Goal: Transaction & Acquisition: Download file/media

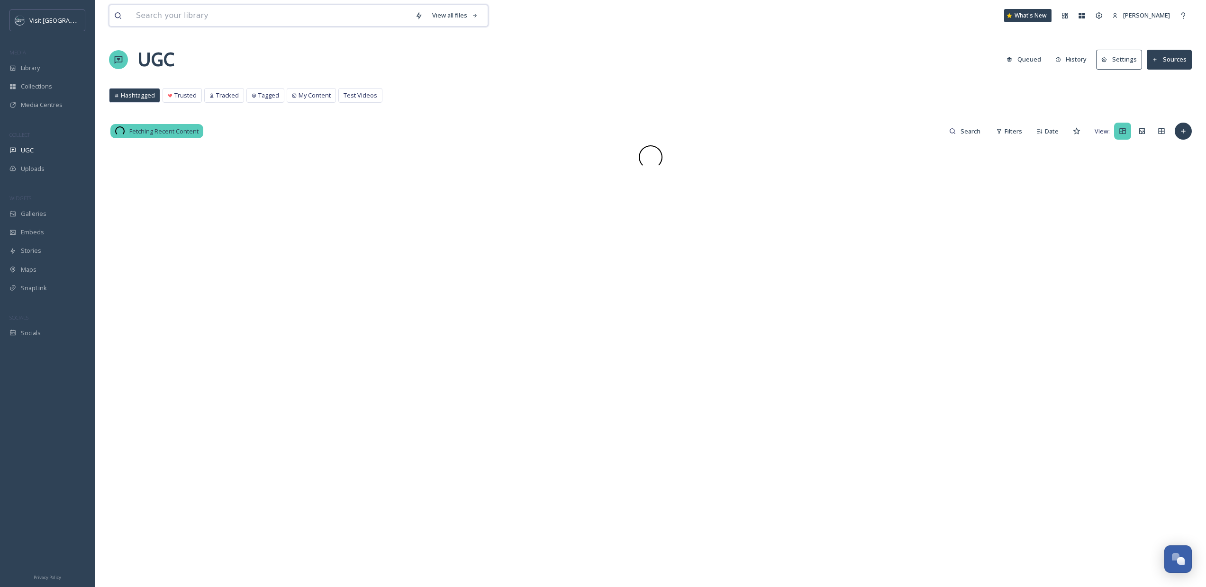
click at [217, 15] on input at bounding box center [270, 15] width 279 height 21
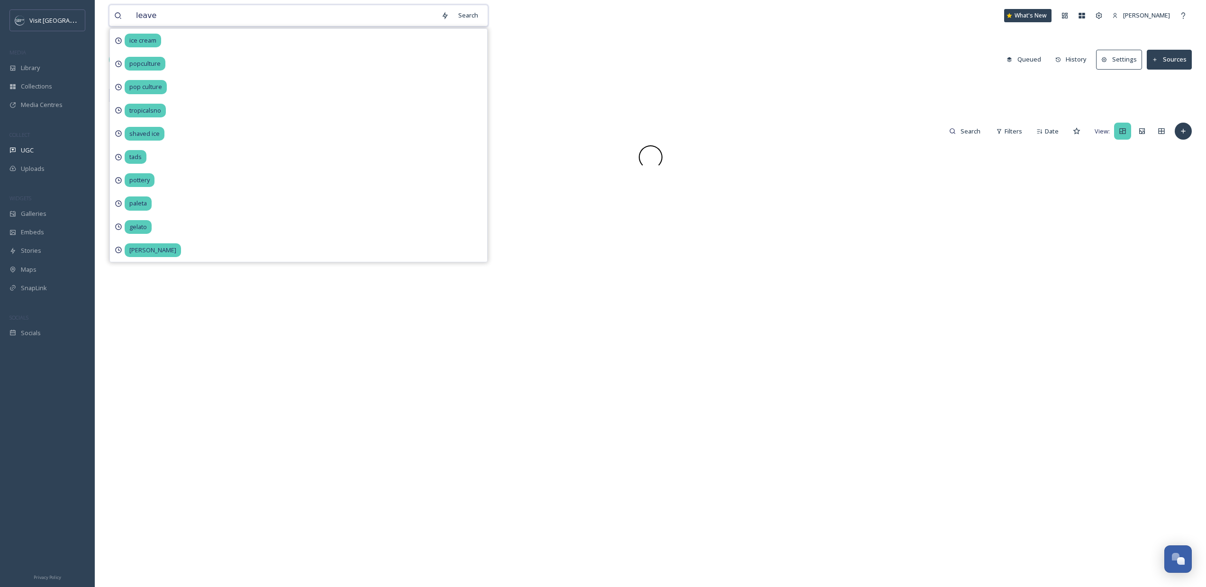
type input "leaves"
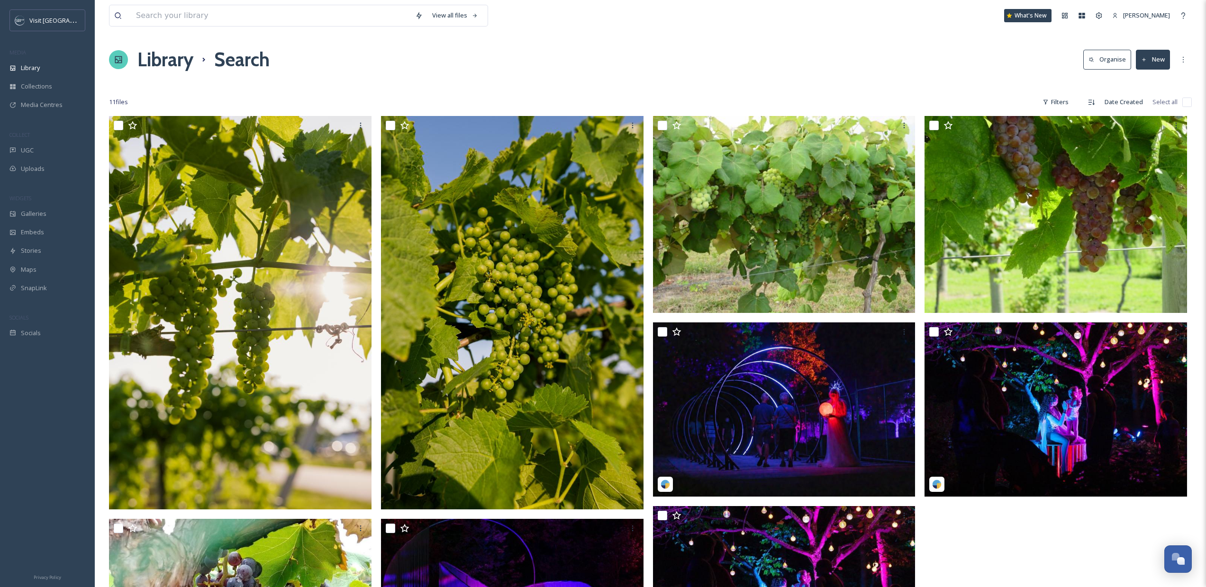
click at [217, 1] on div "View all files What's New [PERSON_NAME]" at bounding box center [650, 15] width 1083 height 31
click at [214, 15] on input at bounding box center [270, 15] width 279 height 21
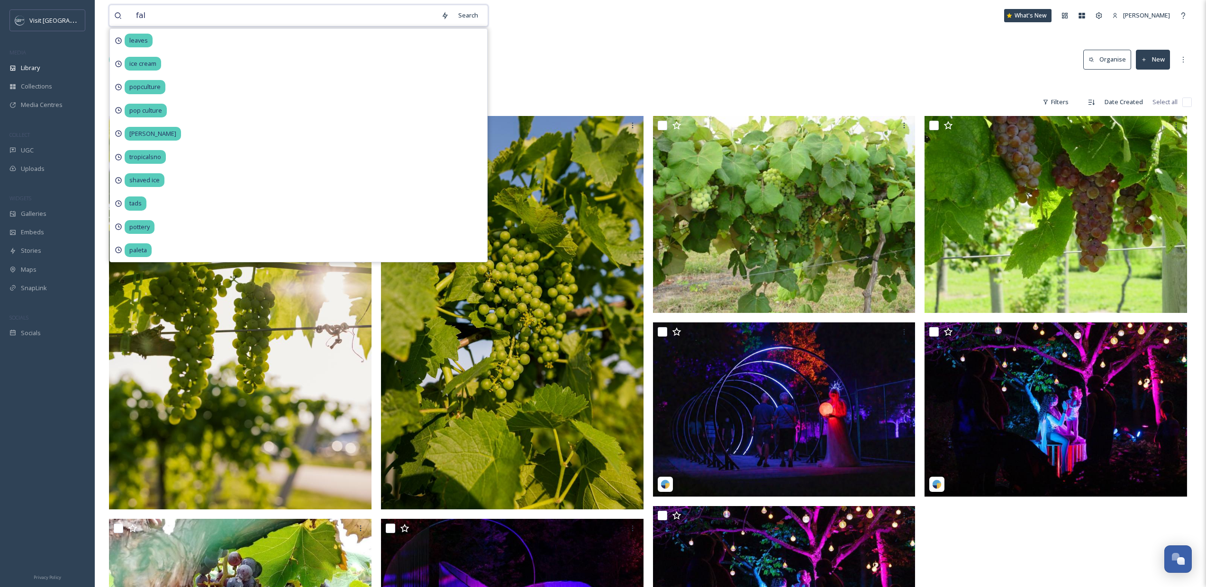
type input "fall"
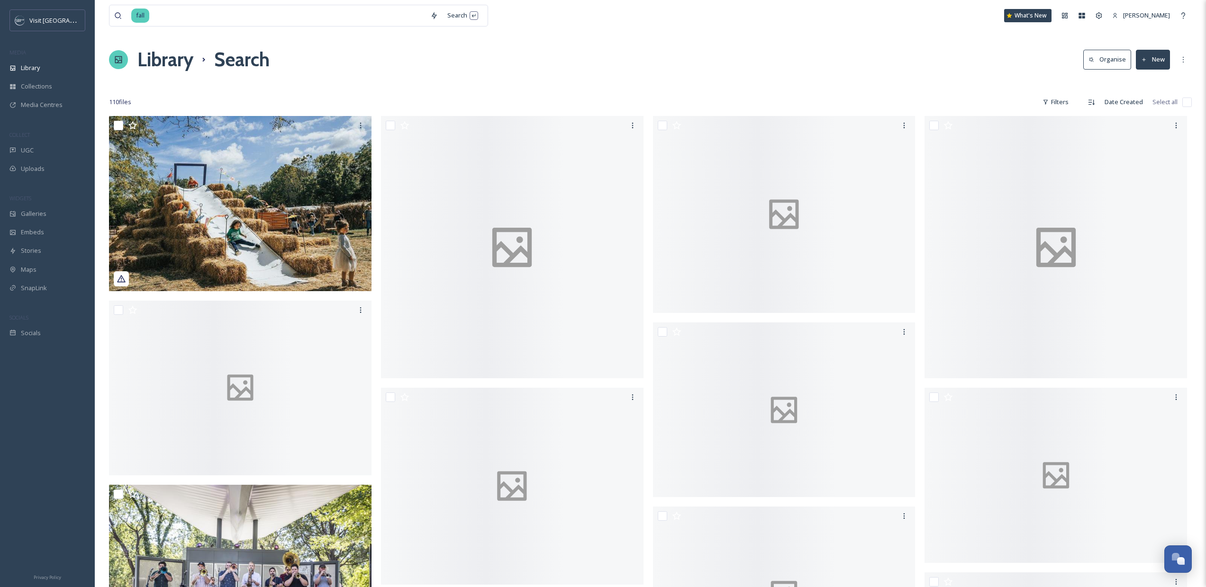
click at [637, 26] on div "fall Search" at bounding box center [384, 16] width 551 height 22
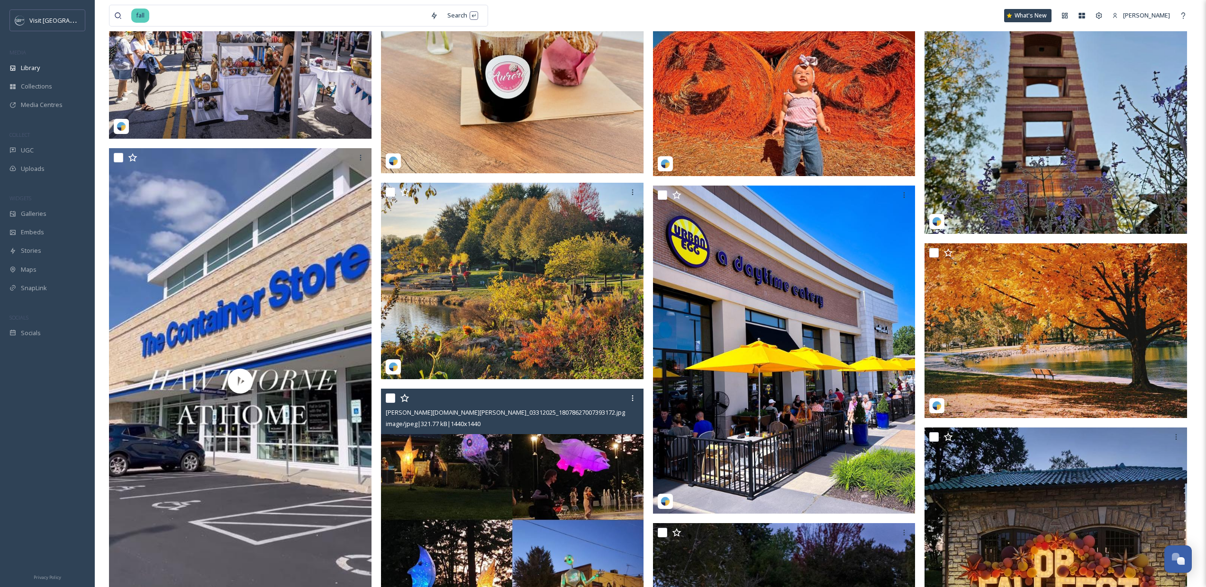
scroll to position [4628, 0]
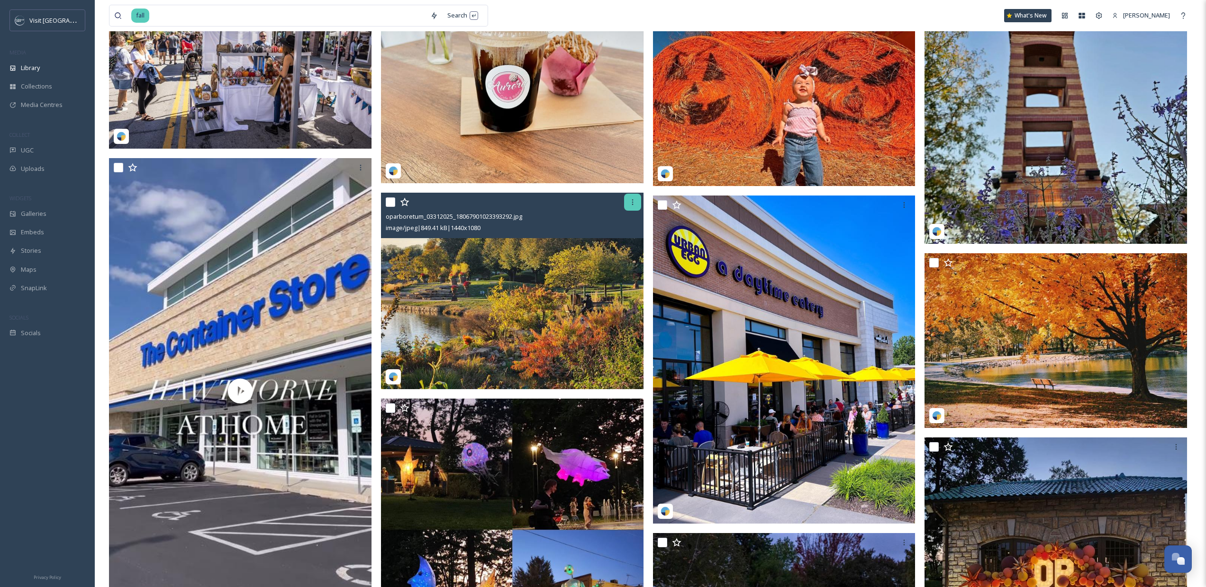
click at [631, 203] on icon at bounding box center [633, 203] width 8 height 8
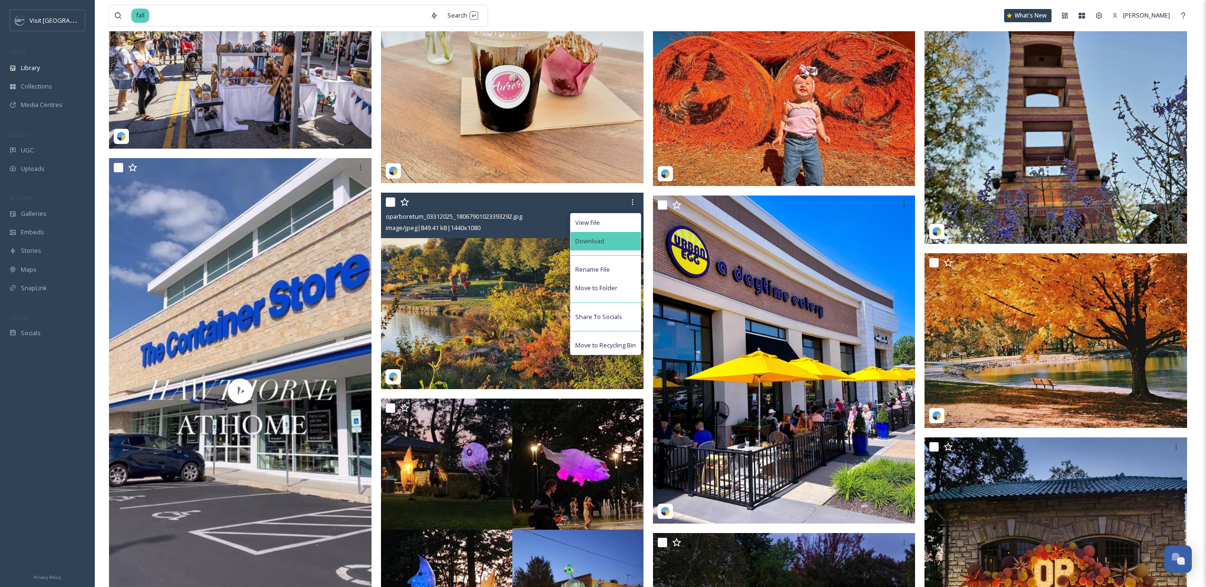
click at [618, 241] on div "Download" at bounding box center [605, 241] width 70 height 18
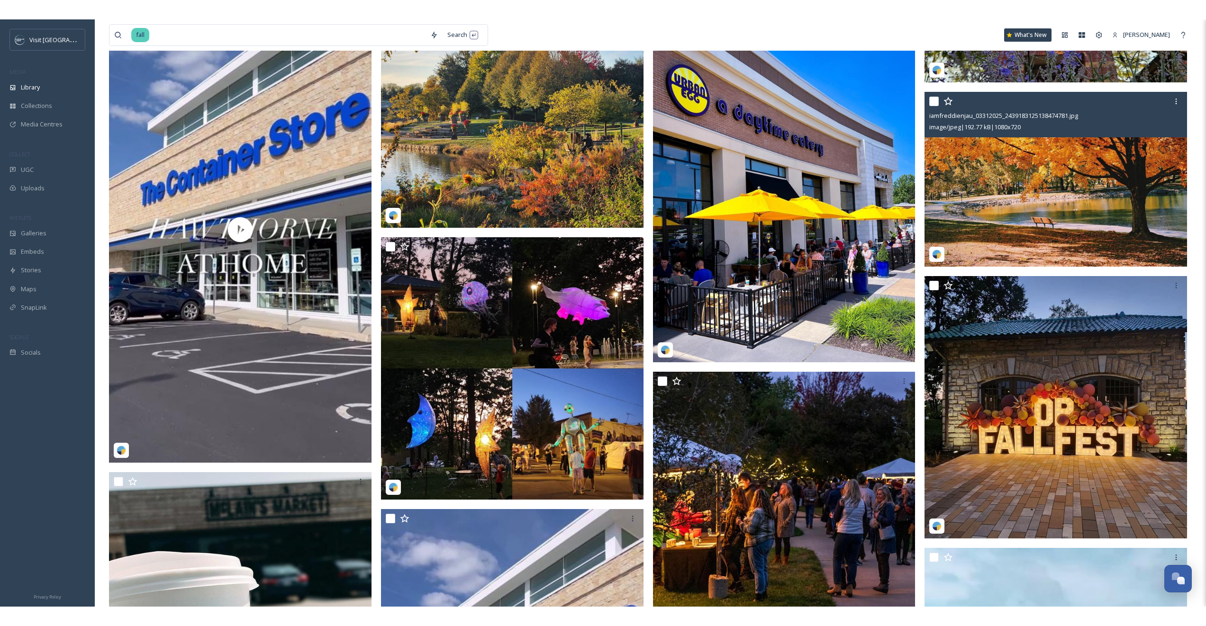
scroll to position [4811, 0]
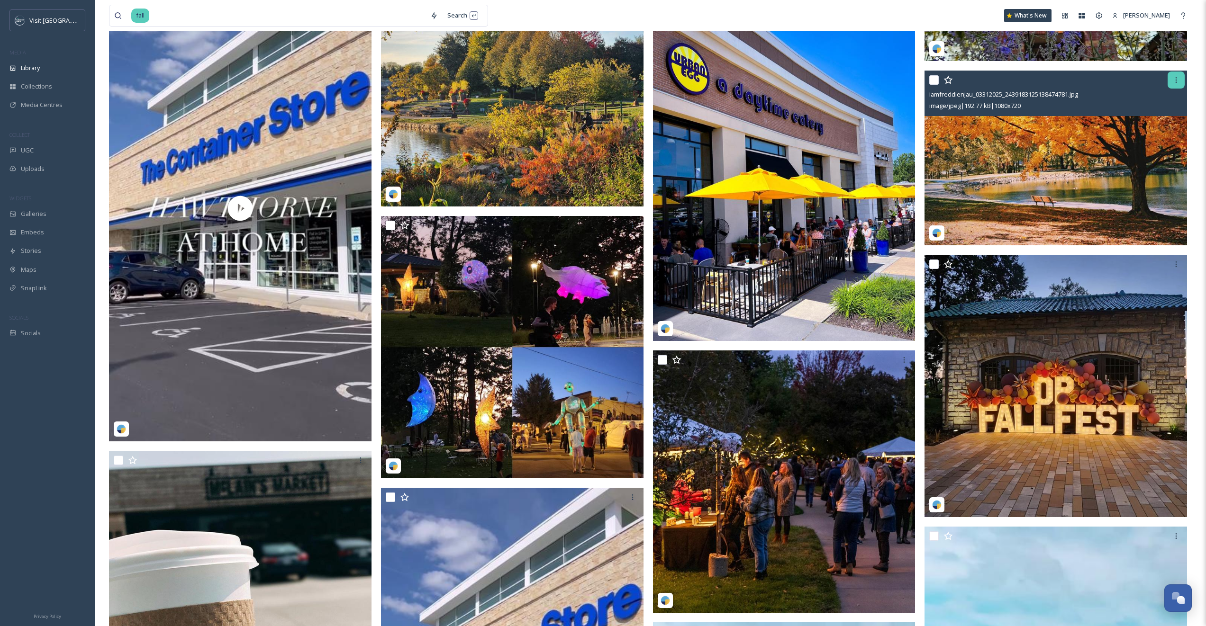
click at [1174, 80] on icon at bounding box center [1176, 80] width 8 height 8
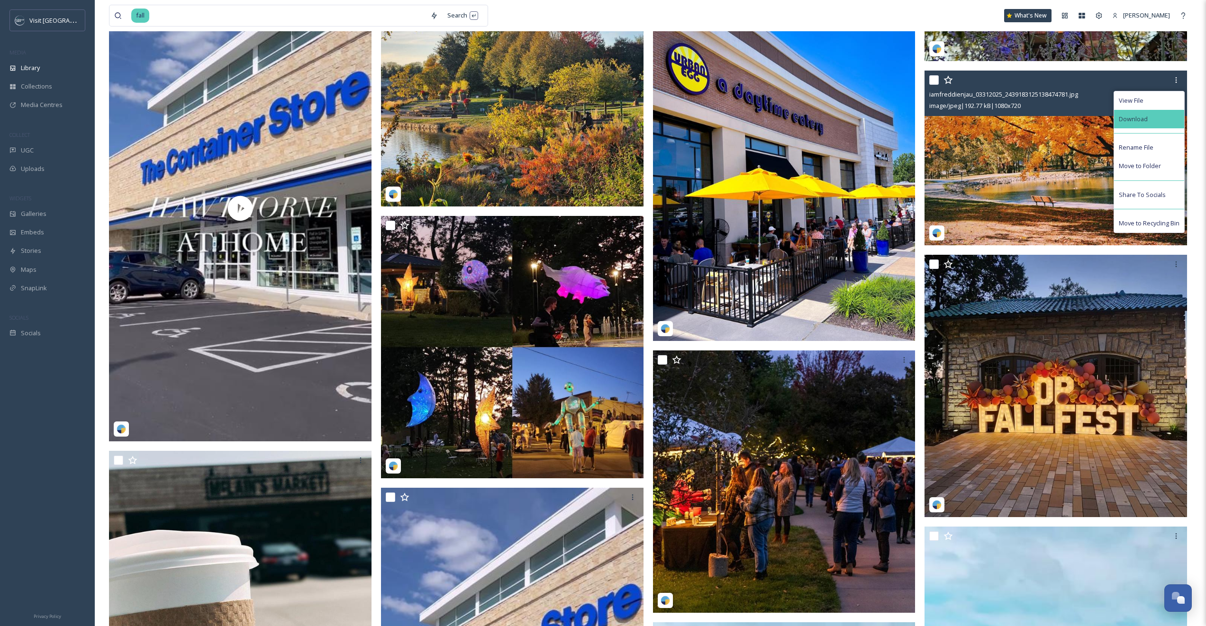
click at [1135, 119] on span "Download" at bounding box center [1133, 119] width 29 height 9
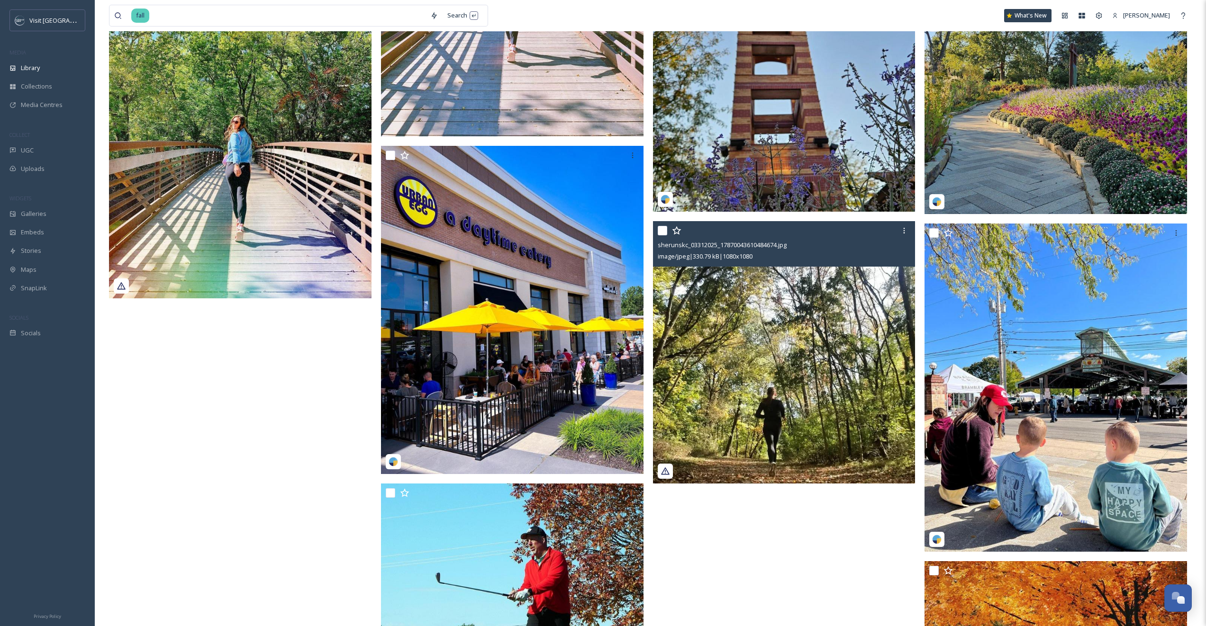
scroll to position [6585, 0]
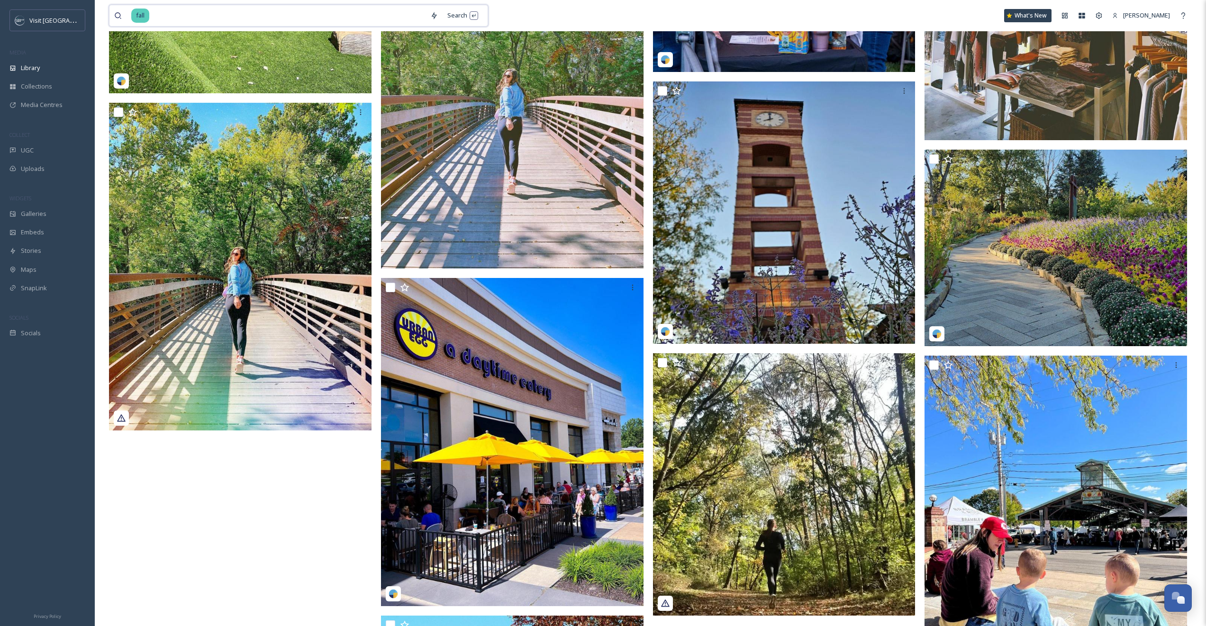
click at [168, 25] on input at bounding box center [287, 15] width 275 height 21
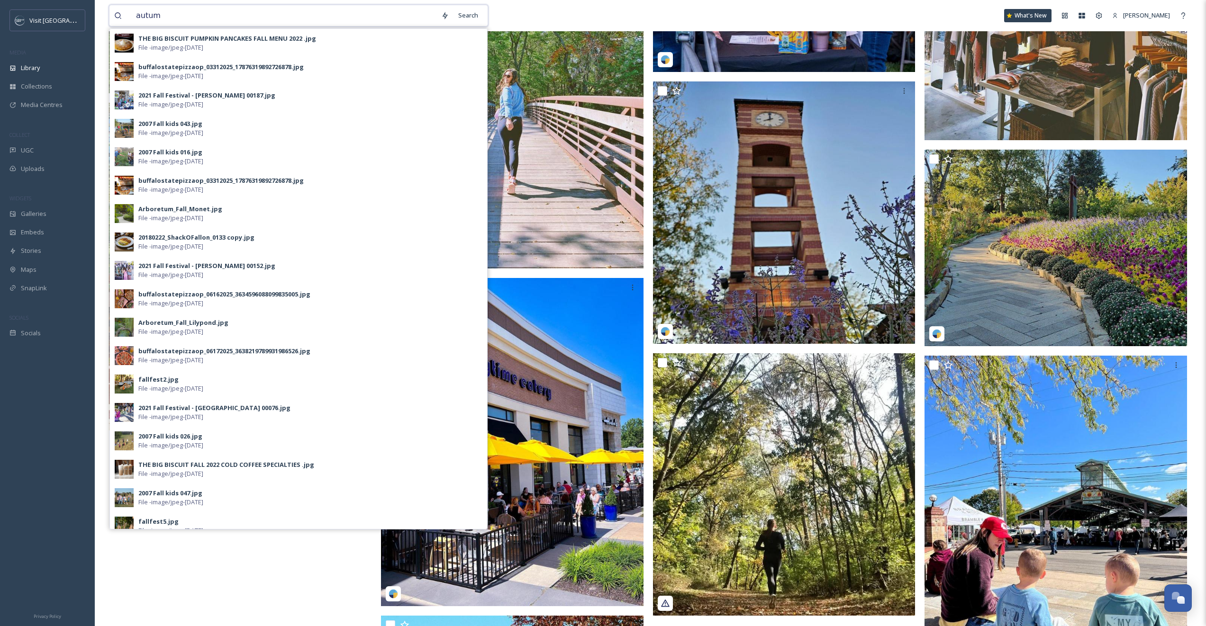
type input "autumn"
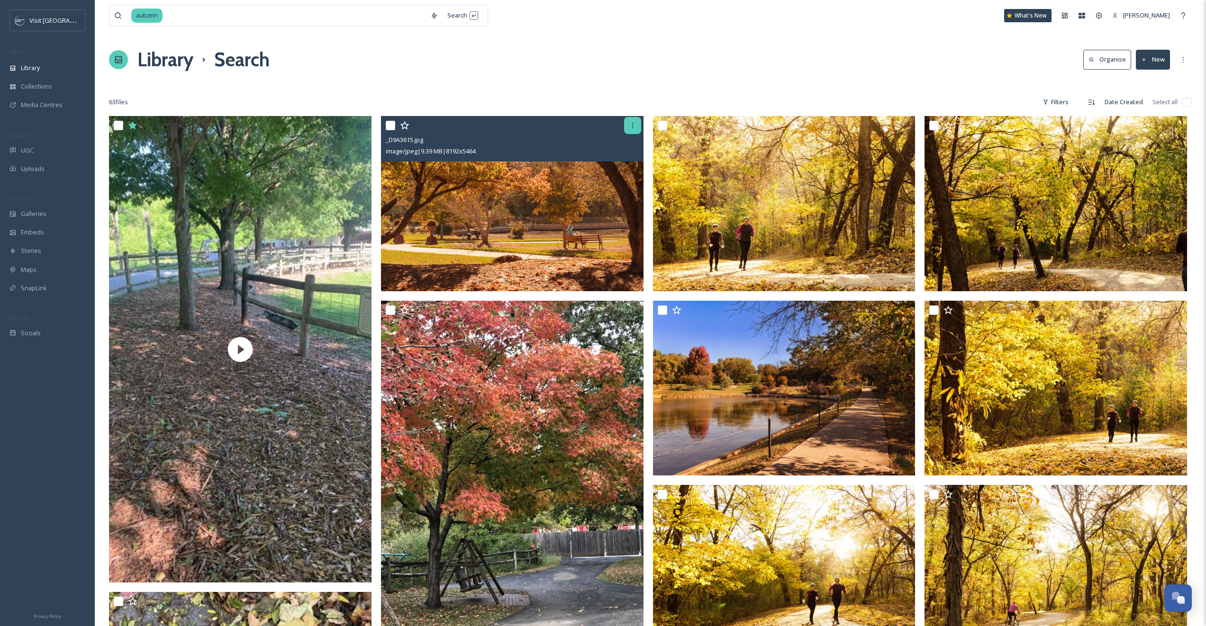
click at [632, 127] on icon at bounding box center [632, 126] width 1 height 6
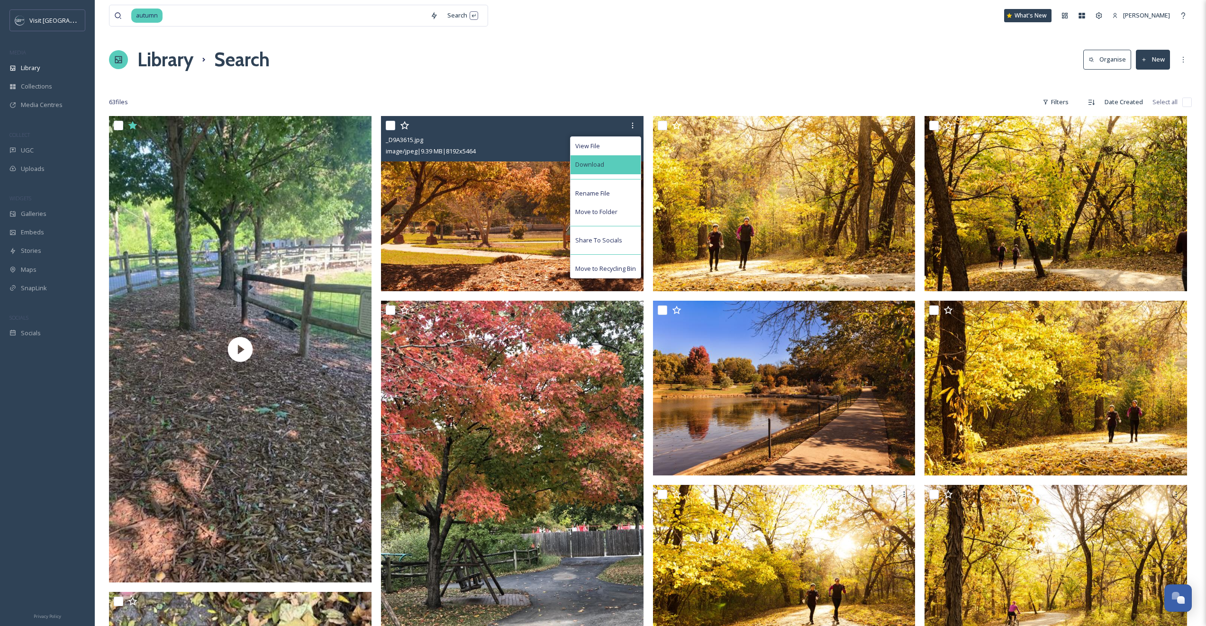
click at [596, 156] on div "Download" at bounding box center [605, 164] width 70 height 18
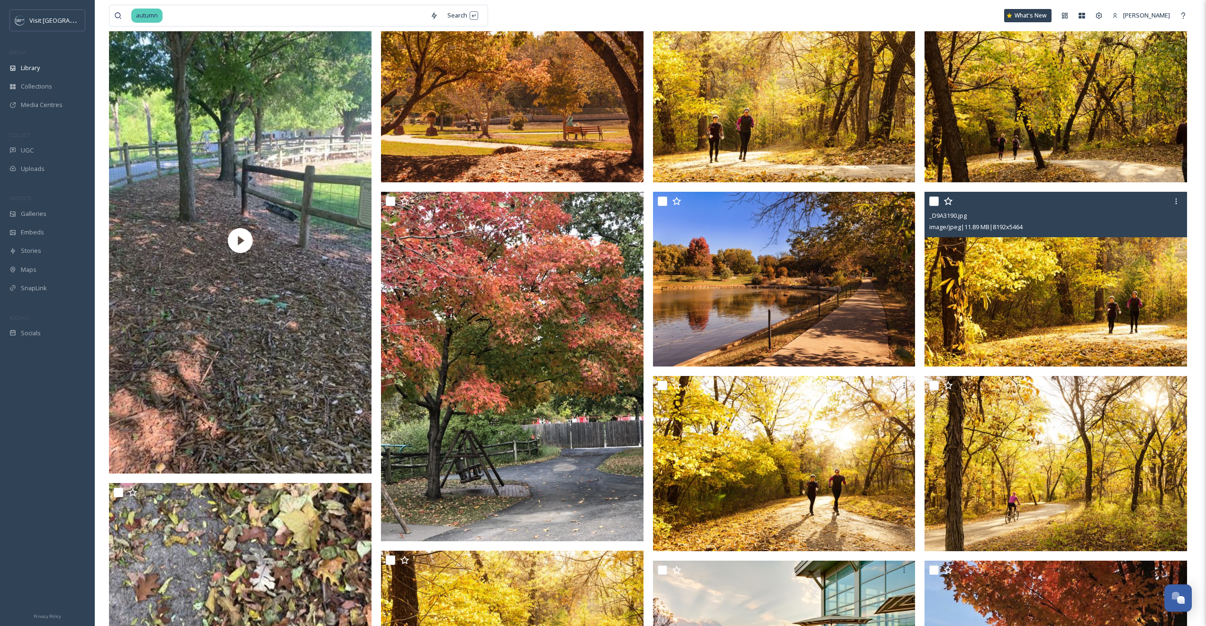
scroll to position [232, 0]
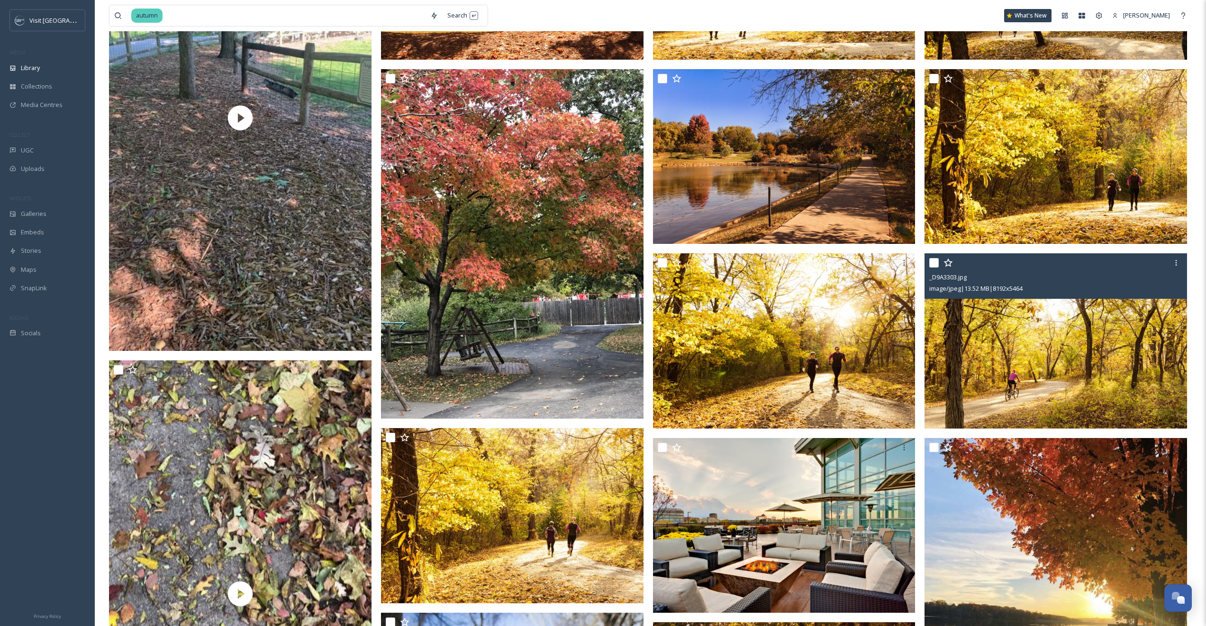
click at [1088, 337] on img at bounding box center [1055, 340] width 262 height 175
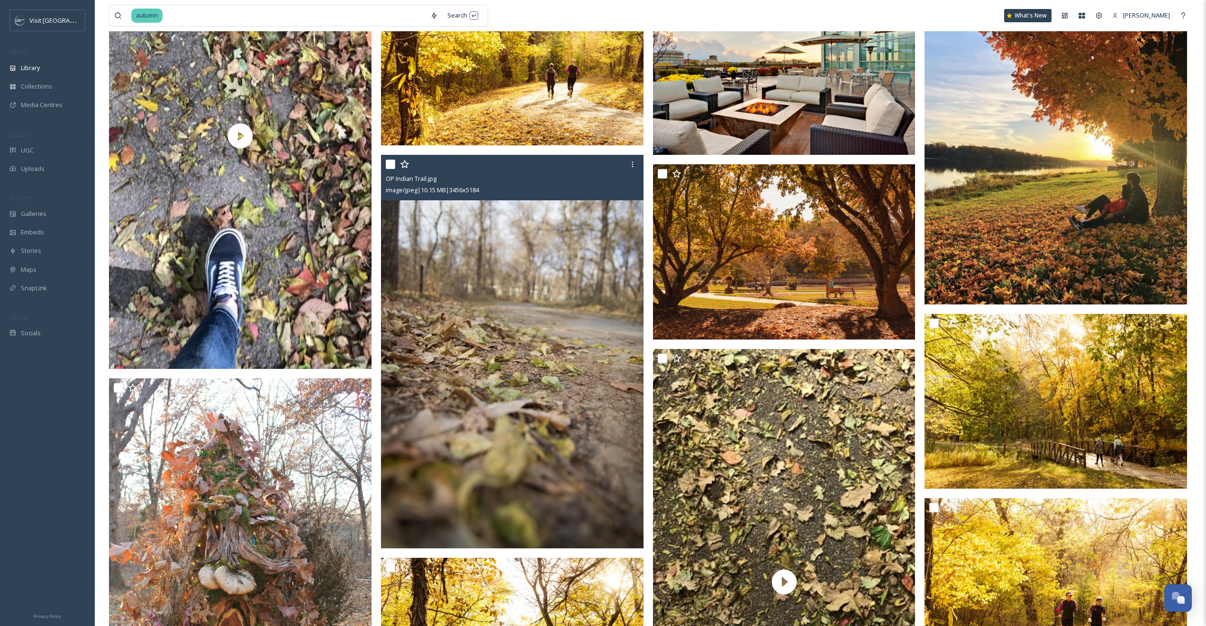
scroll to position [784, 0]
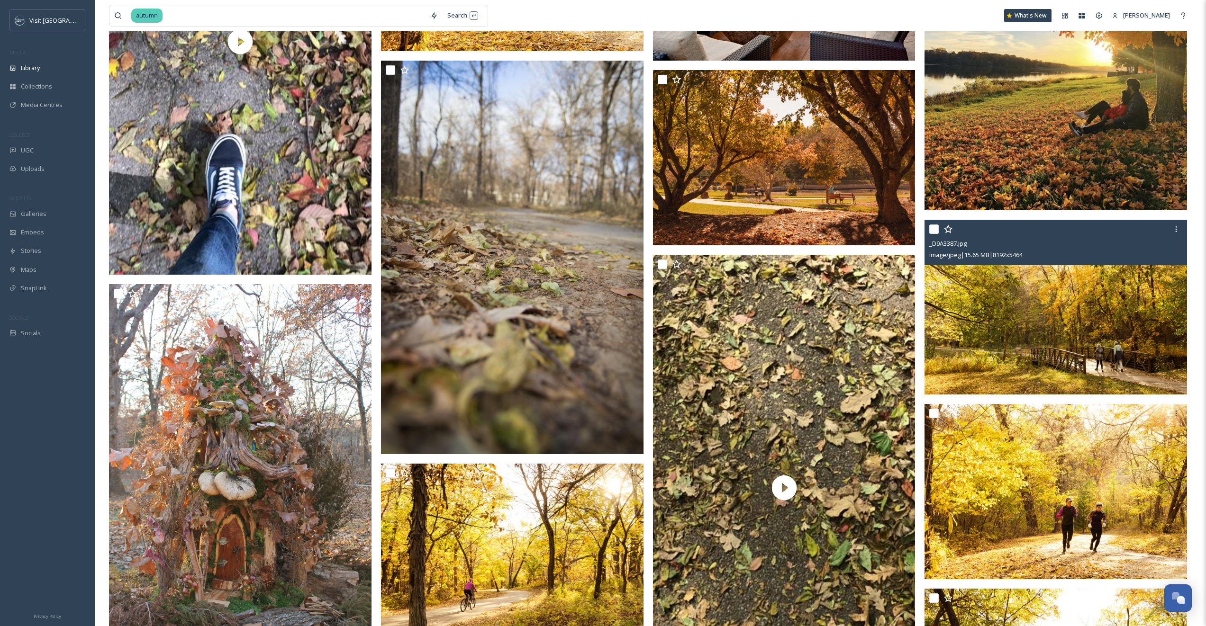
click at [1056, 327] on img at bounding box center [1055, 307] width 262 height 175
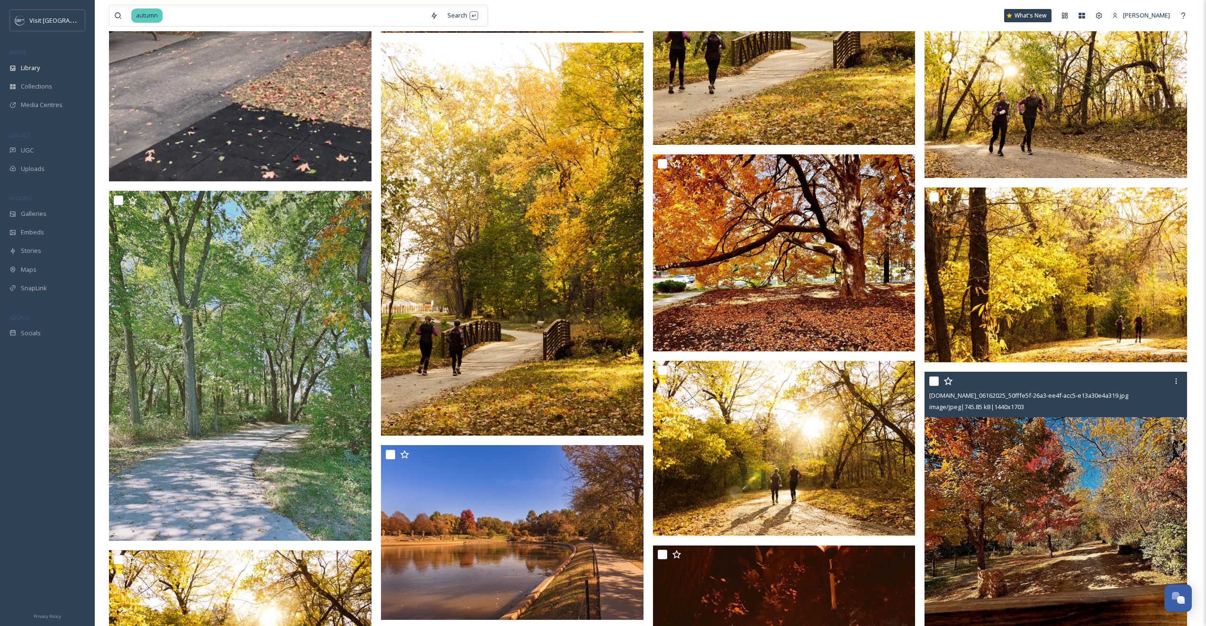
scroll to position [1647, 0]
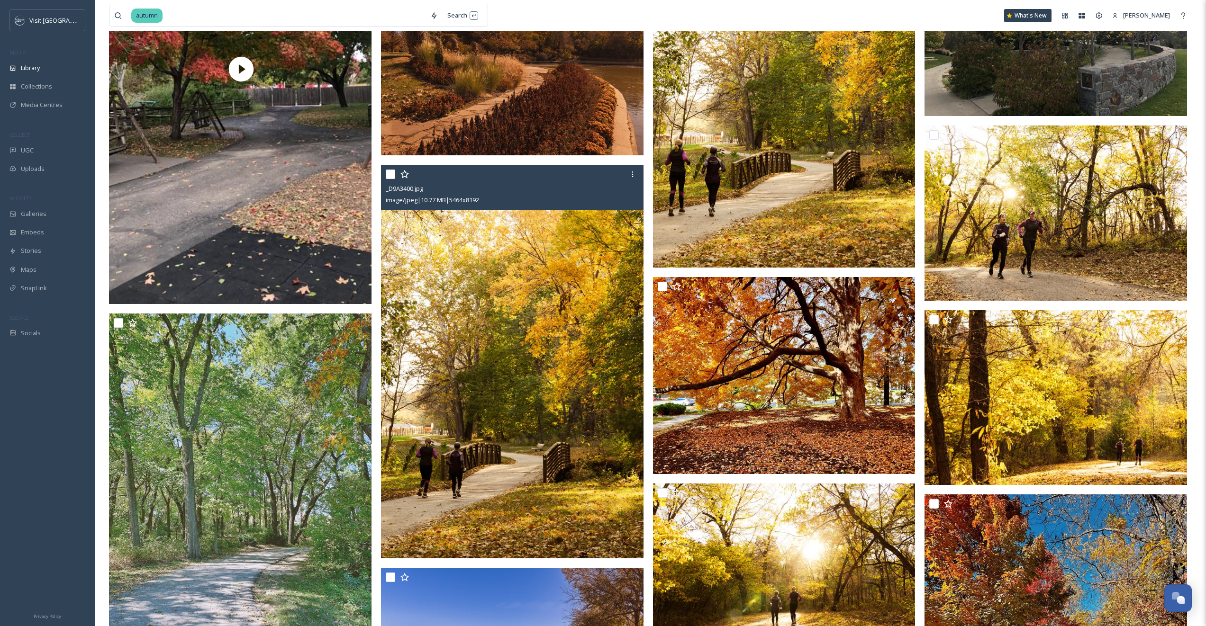
click at [450, 358] on img at bounding box center [512, 361] width 262 height 393
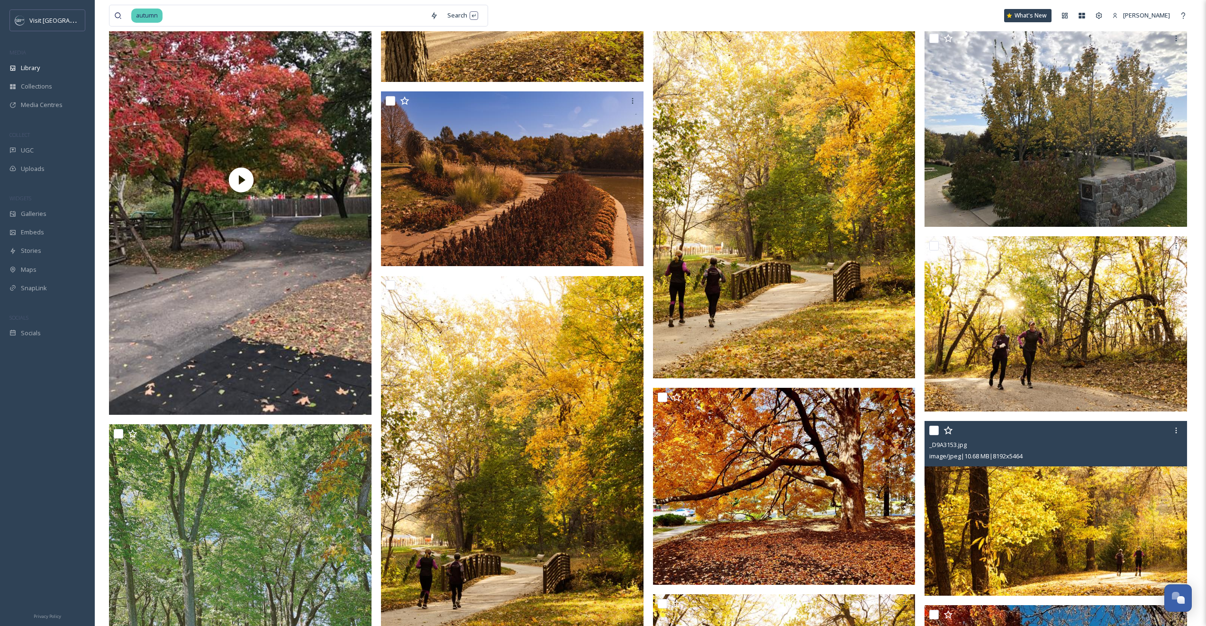
scroll to position [1535, 0]
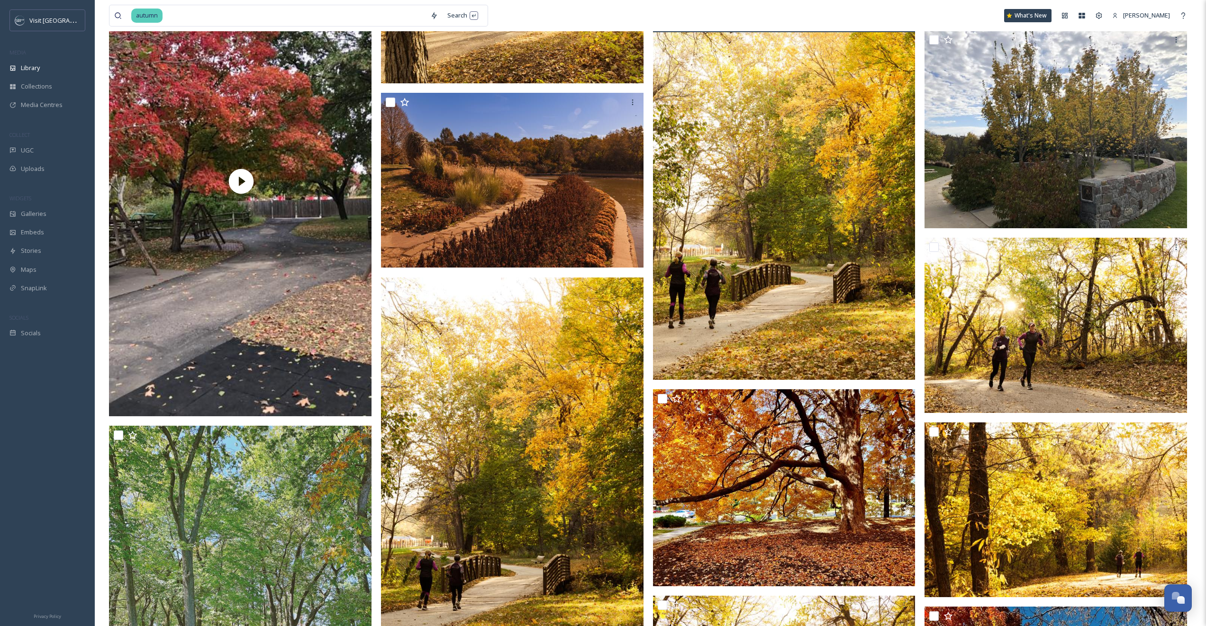
click at [732, 262] on img at bounding box center [784, 183] width 262 height 393
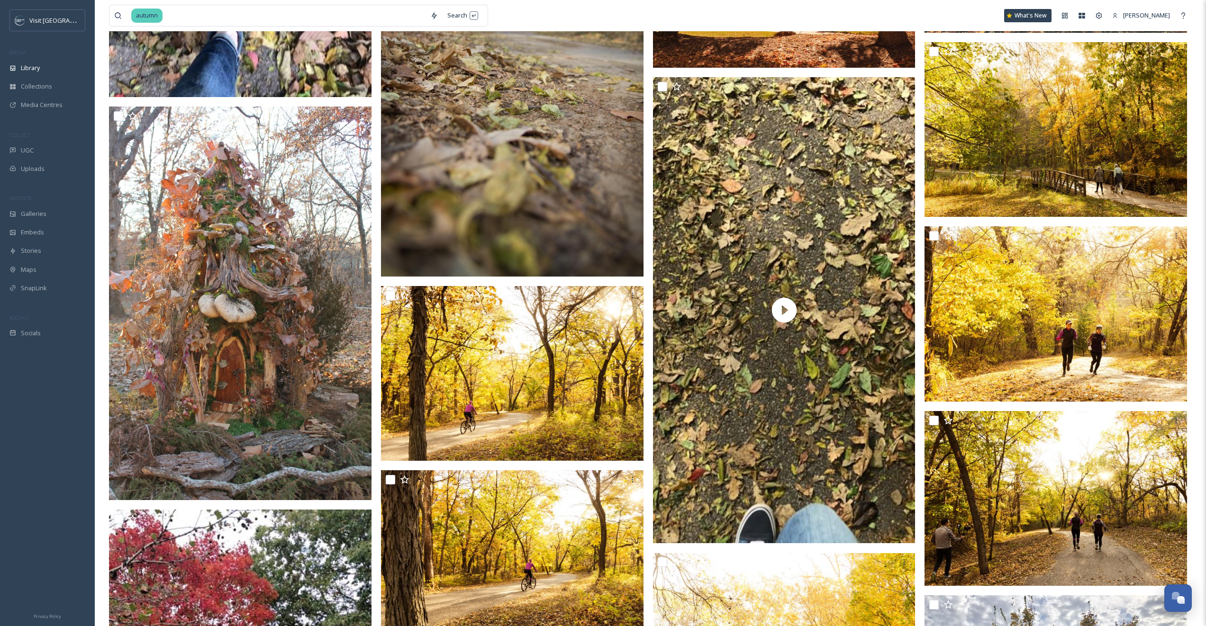
scroll to position [839, 0]
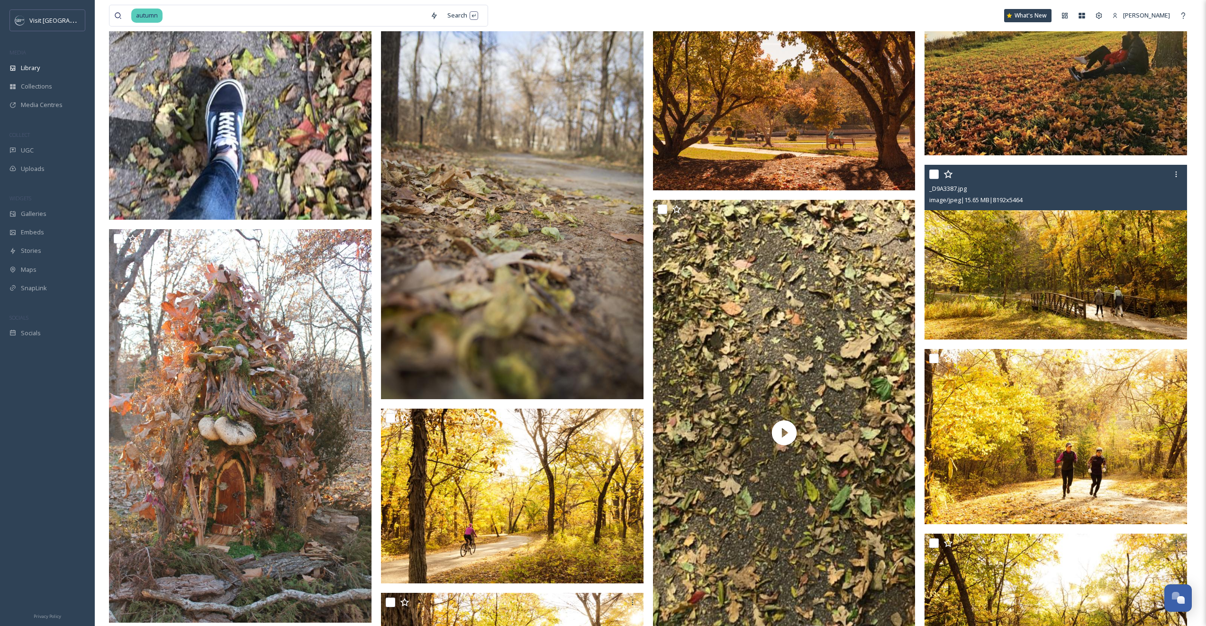
click at [1060, 300] on img at bounding box center [1055, 252] width 262 height 175
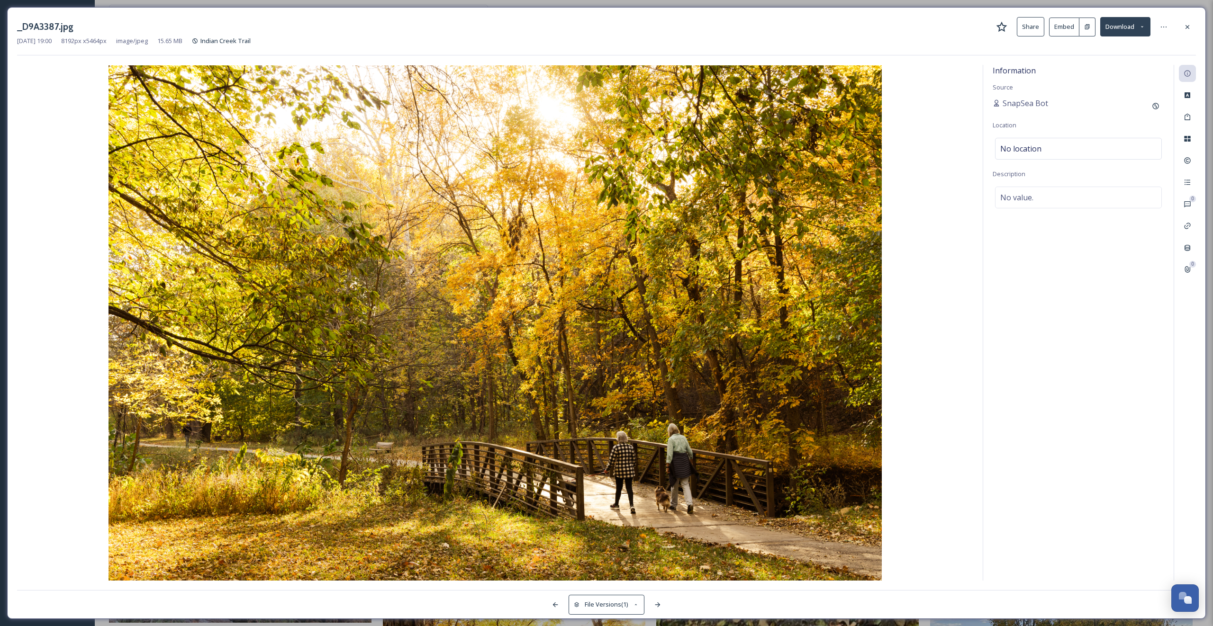
click at [1100, 26] on button "Download" at bounding box center [1125, 26] width 50 height 19
click at [1101, 43] on div "Download Original (8192 x 5464)" at bounding box center [1100, 48] width 99 height 18
click at [1186, 29] on icon at bounding box center [1188, 27] width 8 height 8
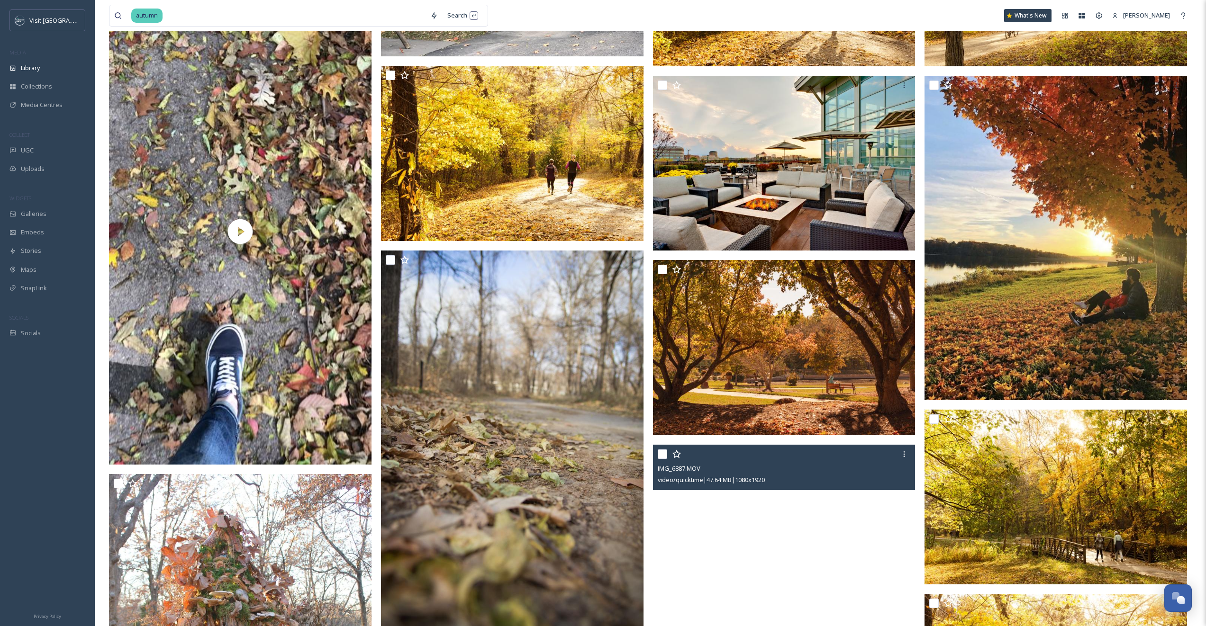
scroll to position [570, 0]
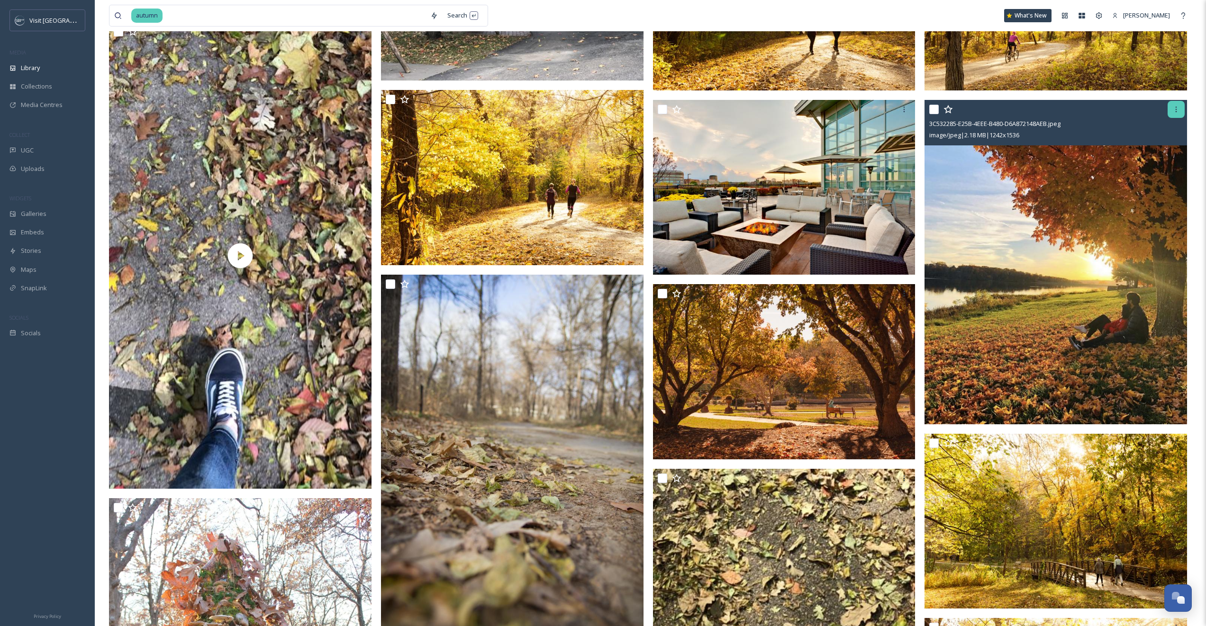
click at [1175, 108] on icon at bounding box center [1176, 110] width 8 height 8
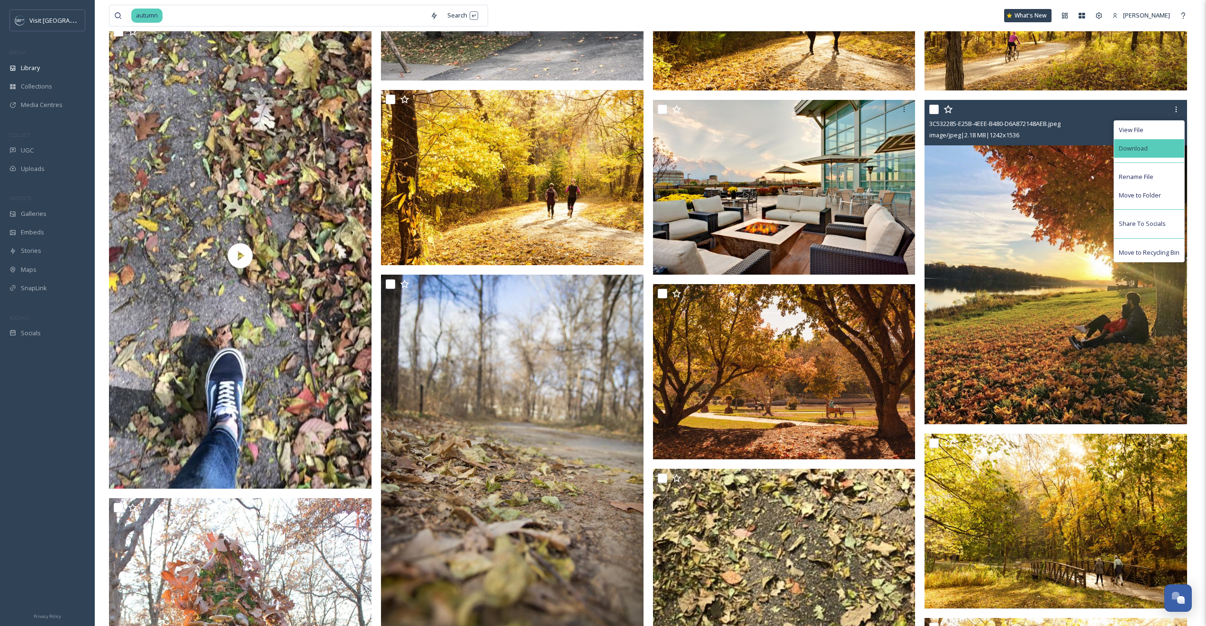
click at [1137, 146] on span "Download" at bounding box center [1133, 148] width 29 height 9
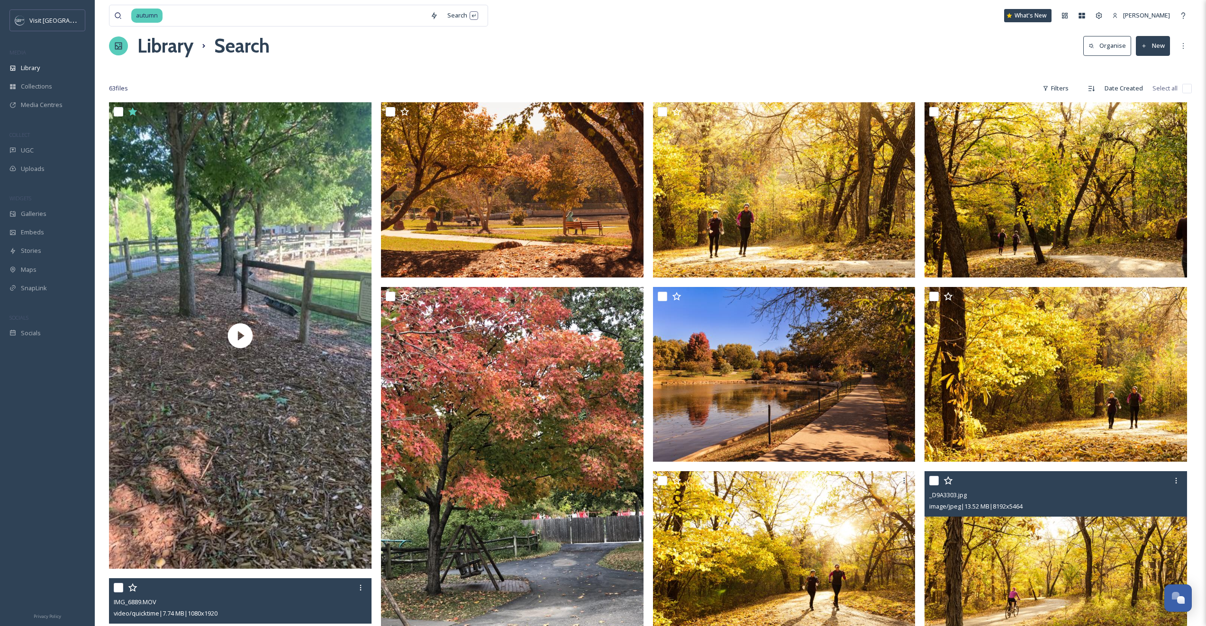
scroll to position [0, 0]
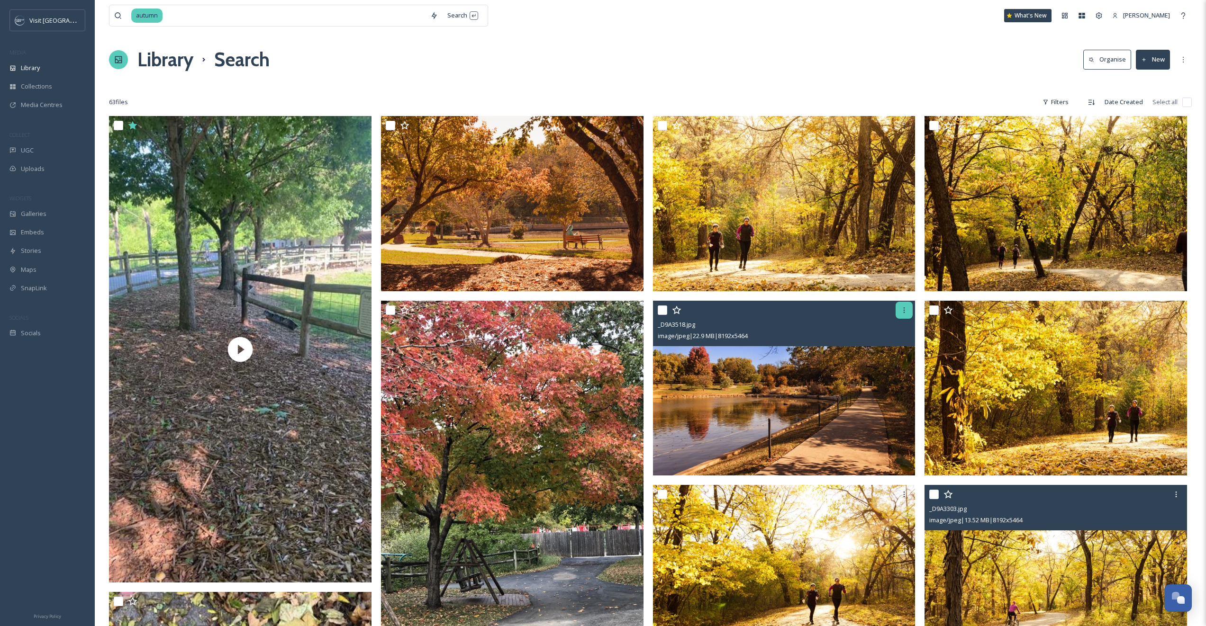
click at [904, 310] on icon at bounding box center [904, 310] width 1 height 6
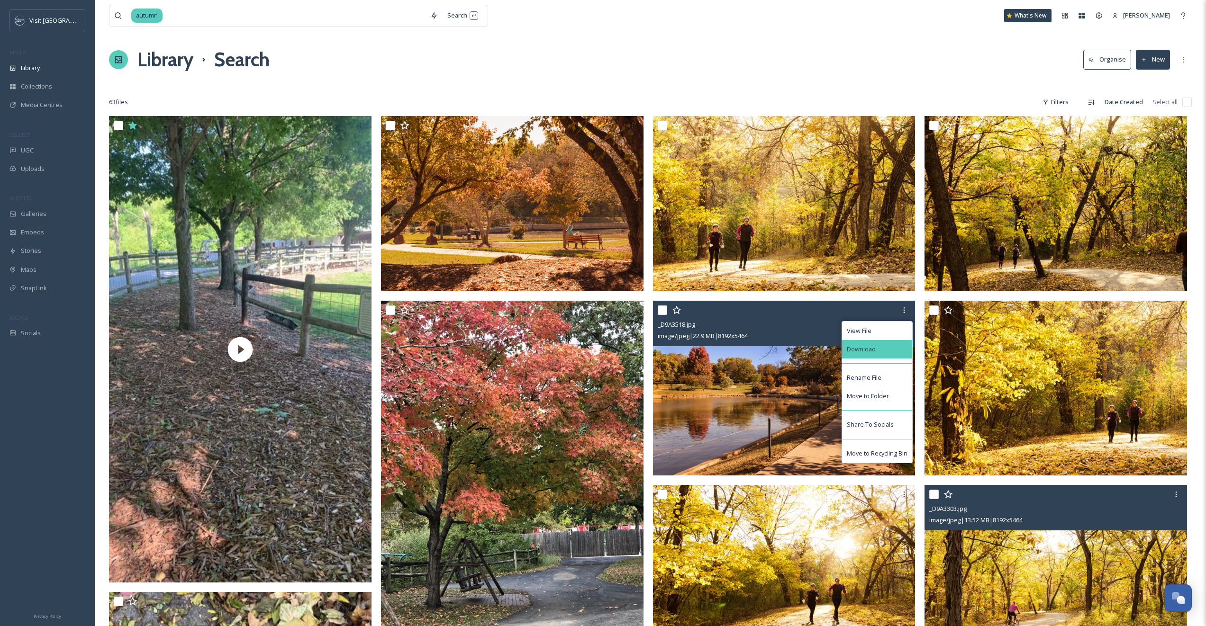
click at [891, 348] on div "Download" at bounding box center [877, 349] width 70 height 18
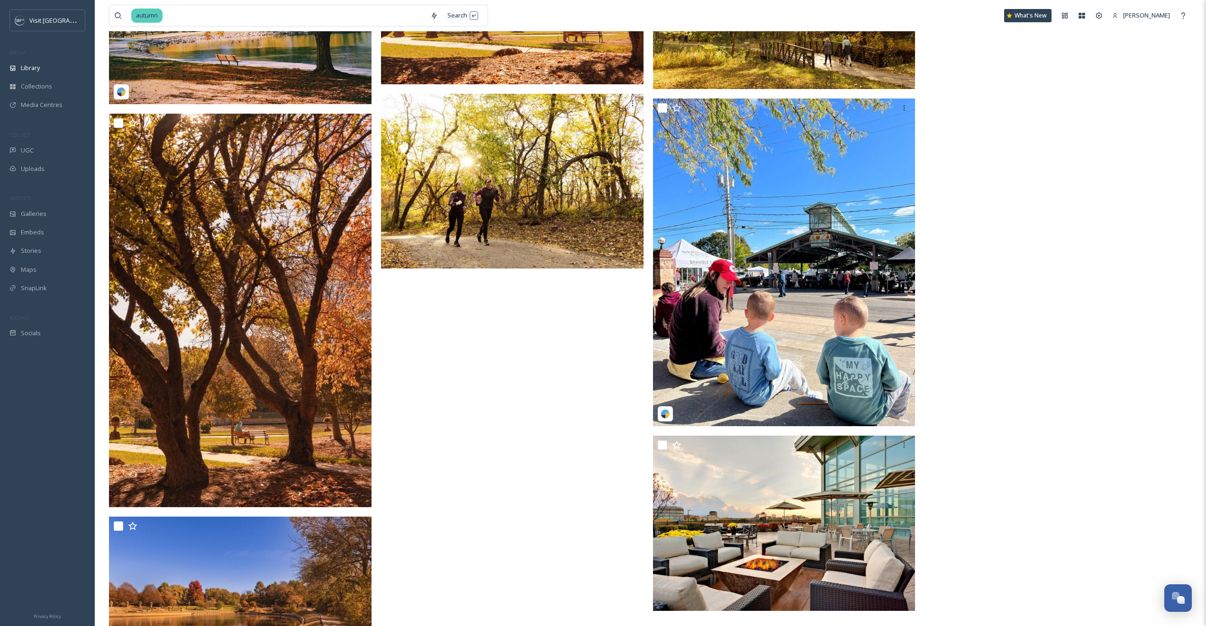
scroll to position [3734, 0]
